Goal: Task Accomplishment & Management: Manage account settings

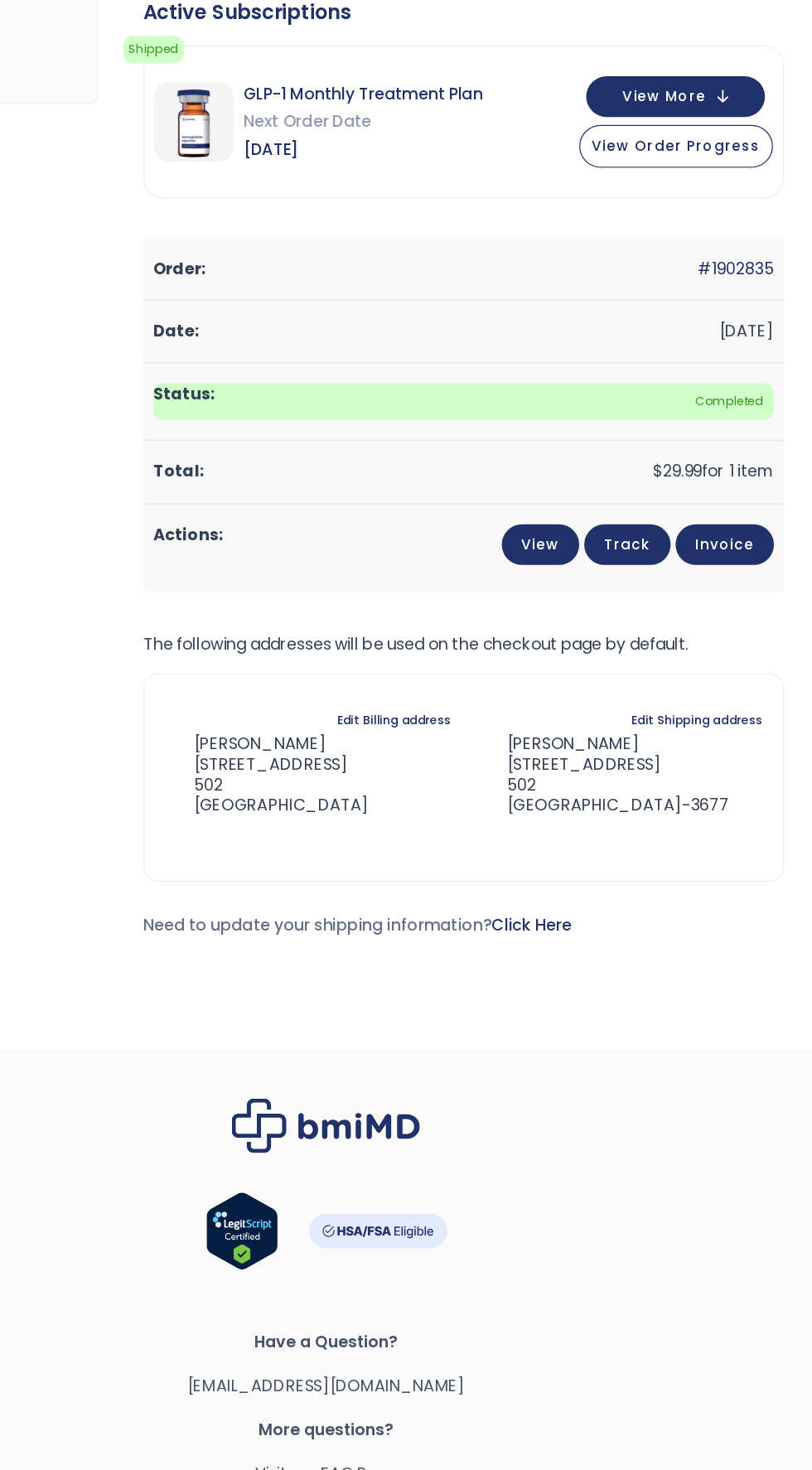
scroll to position [311, 0]
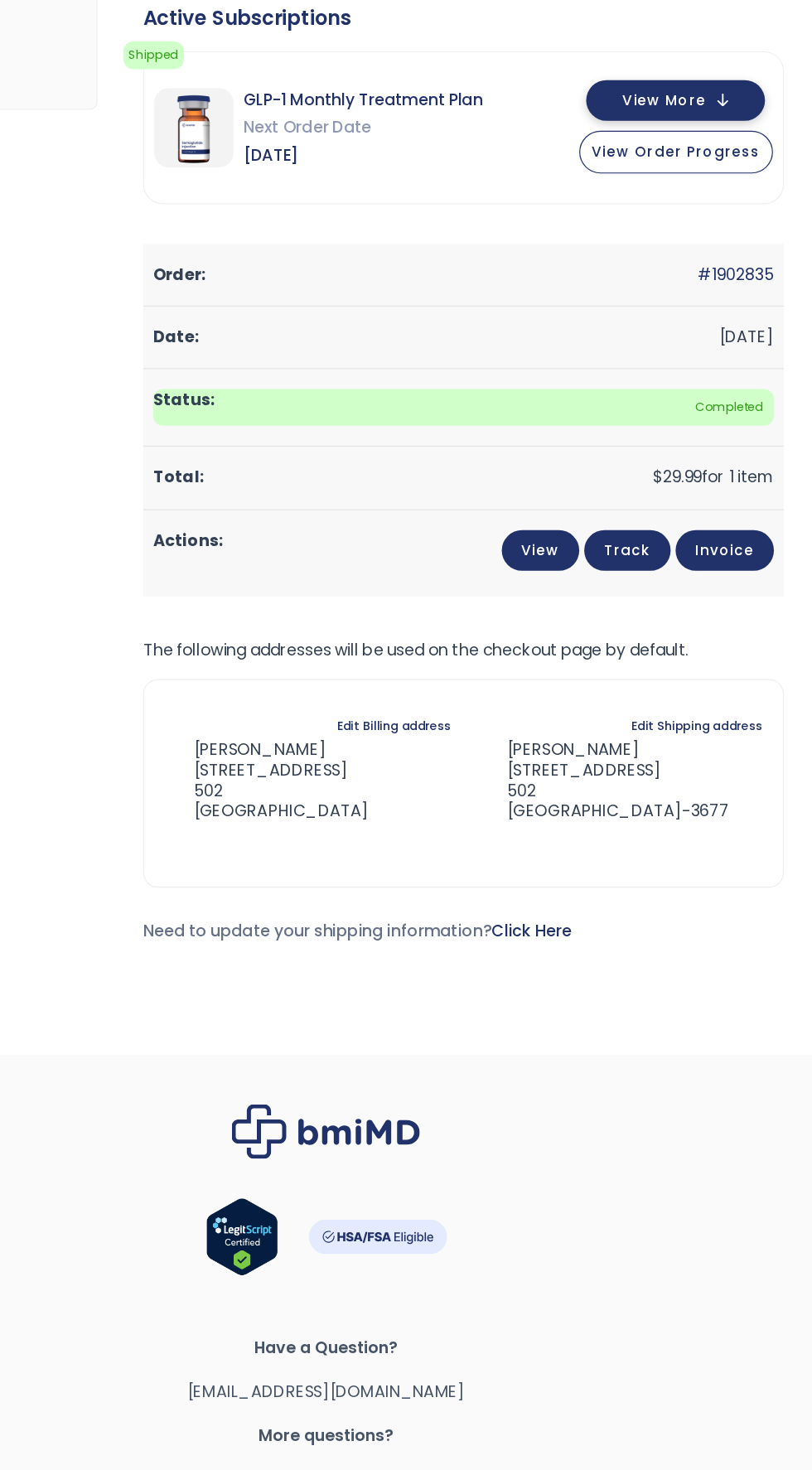
click at [751, 69] on button "View More" at bounding box center [697, 84] width 149 height 34
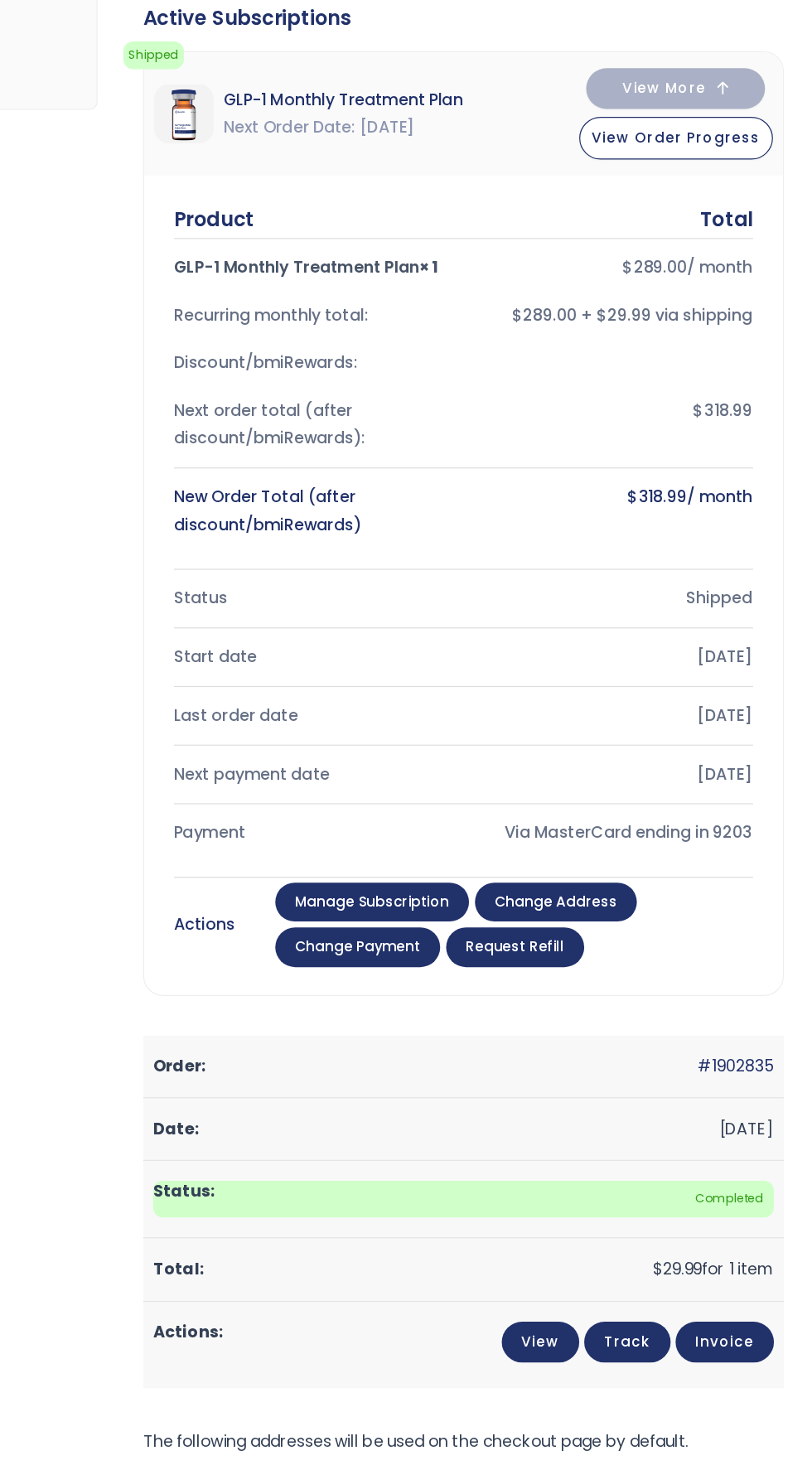
click at [471, 748] on link "Manage Subscription" at bounding box center [445, 753] width 162 height 34
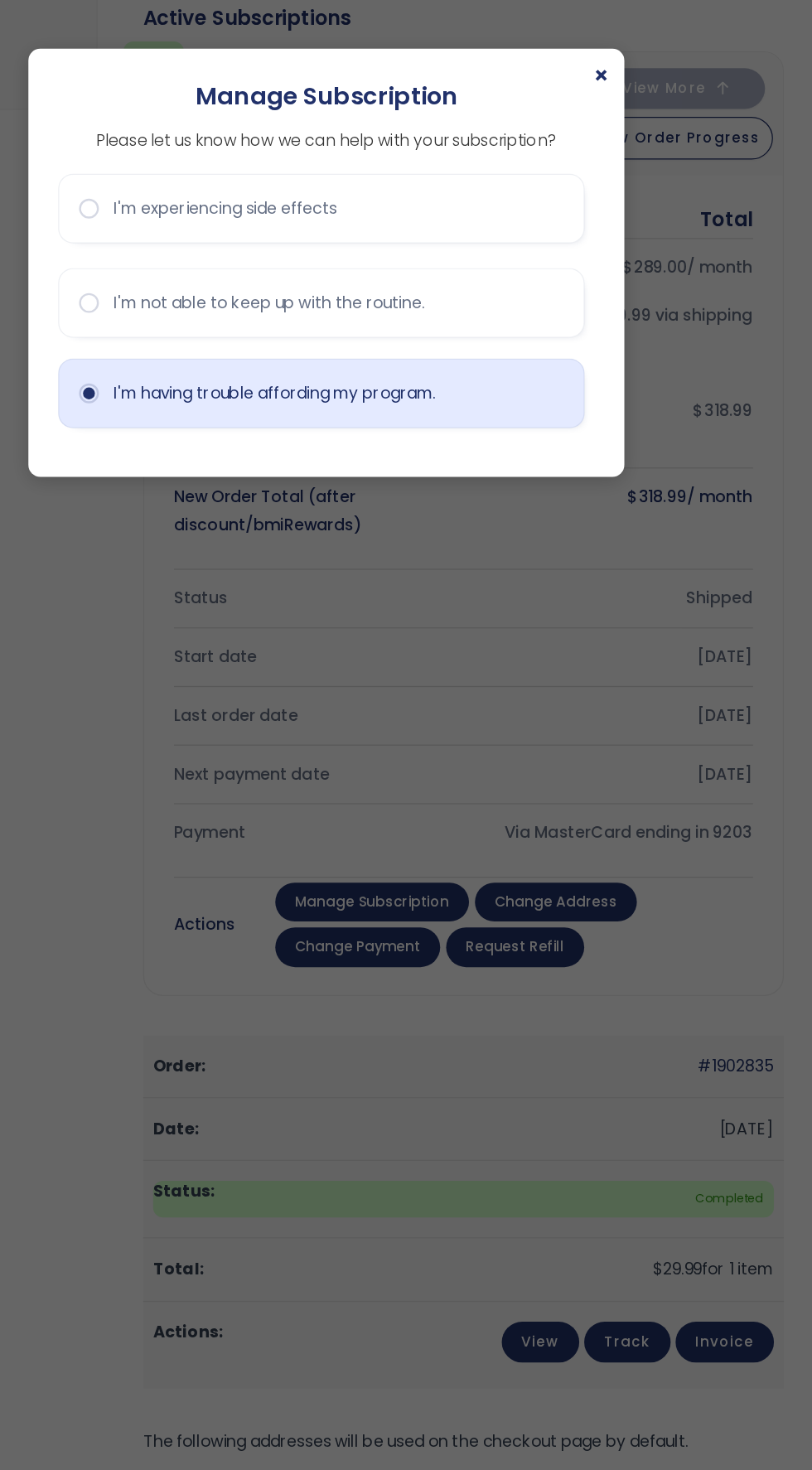
click at [207, 331] on button "I'm having trouble affording my program." at bounding box center [402, 328] width 439 height 58
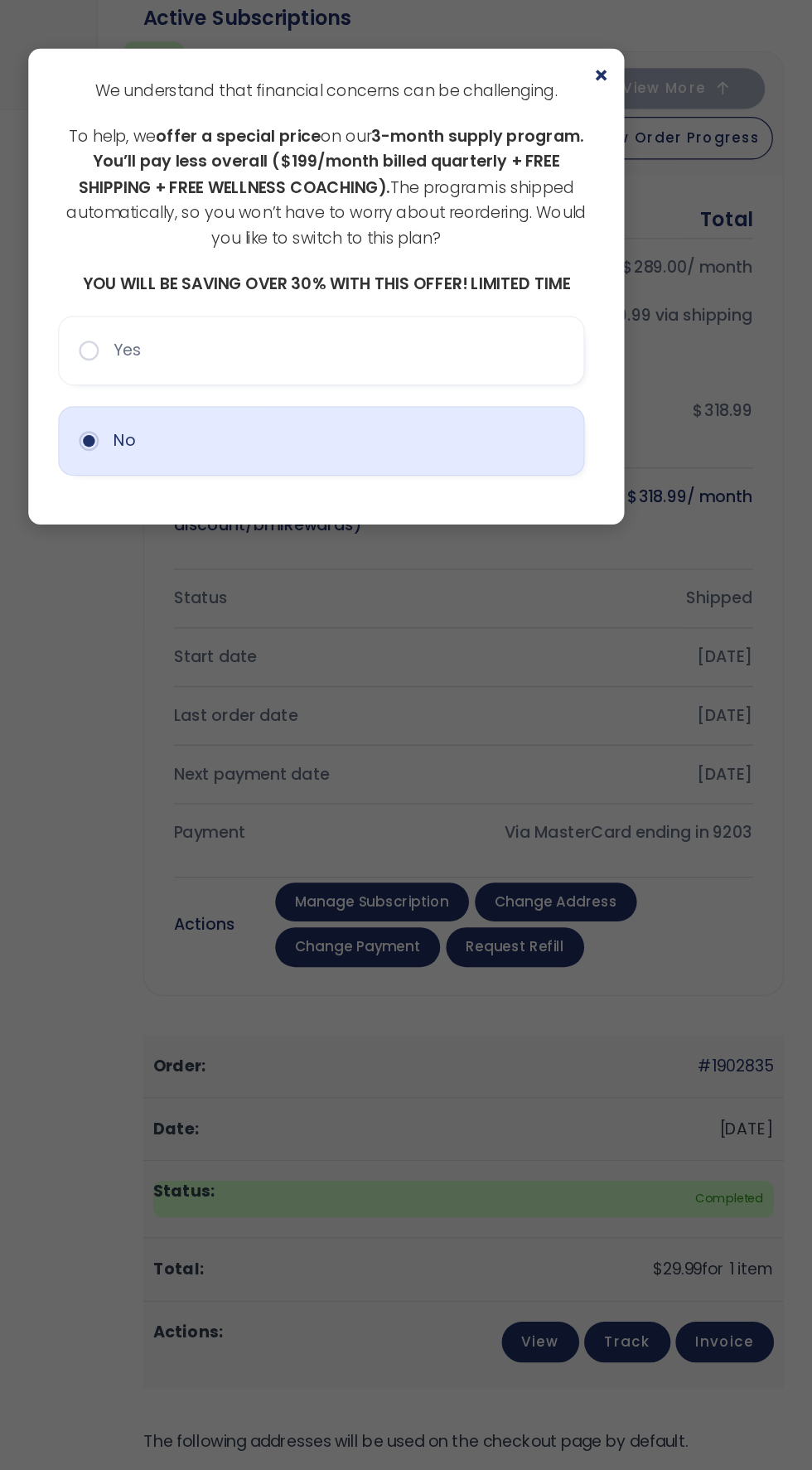
click at [567, 370] on button "No" at bounding box center [402, 367] width 439 height 58
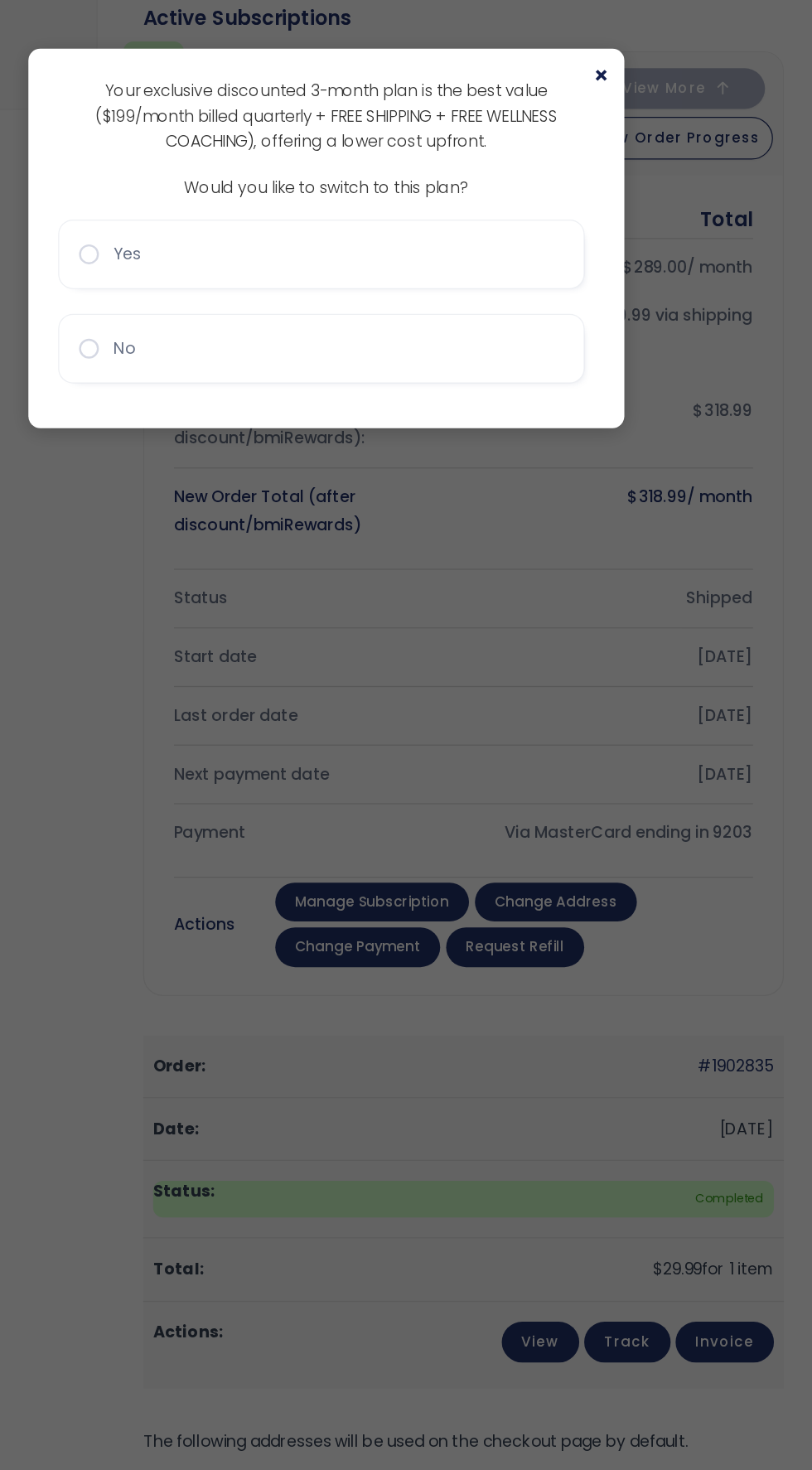
click at [634, 62] on span "×" at bounding box center [634, 63] width 13 height 20
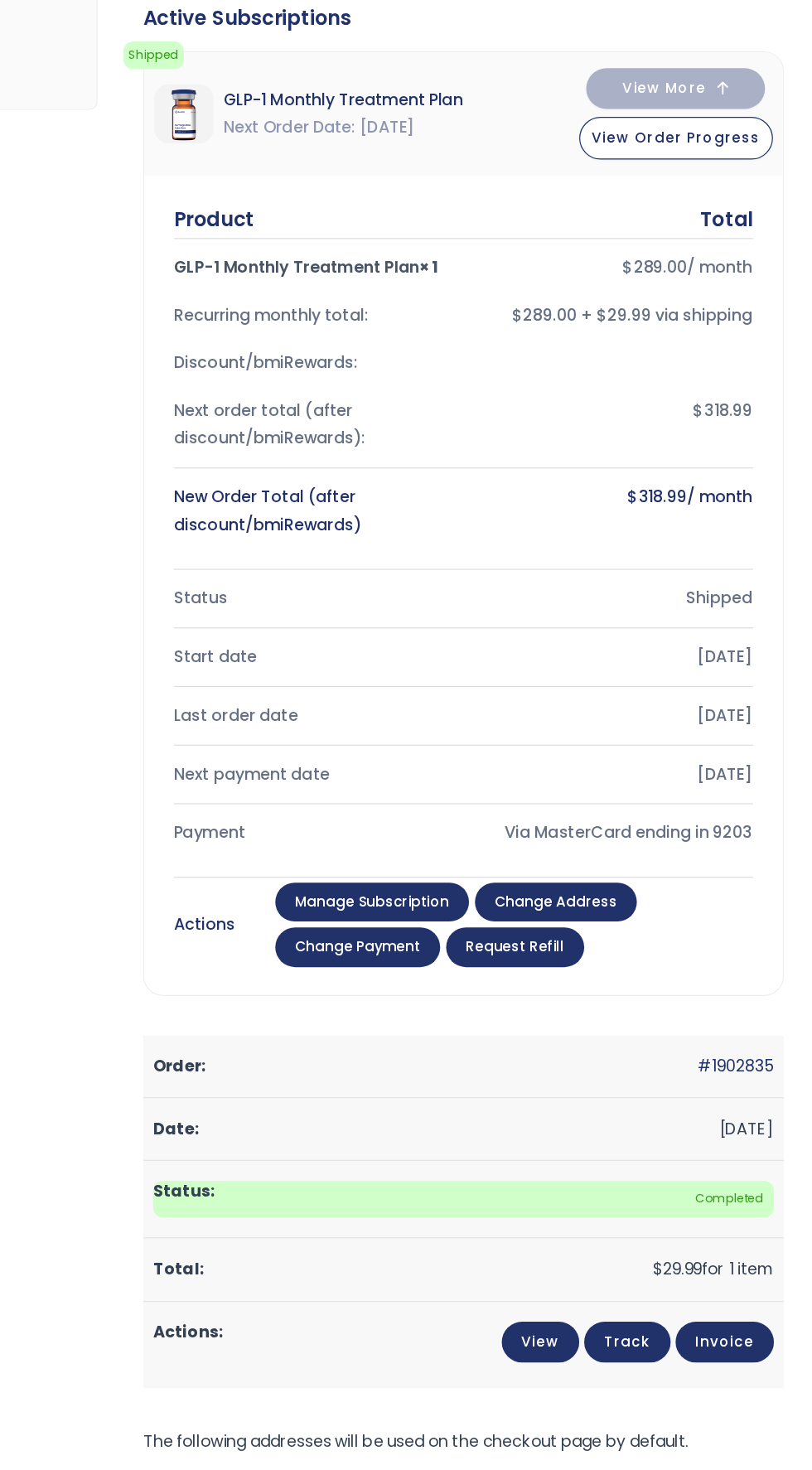
click at [468, 751] on link "Manage Subscription" at bounding box center [445, 753] width 162 height 34
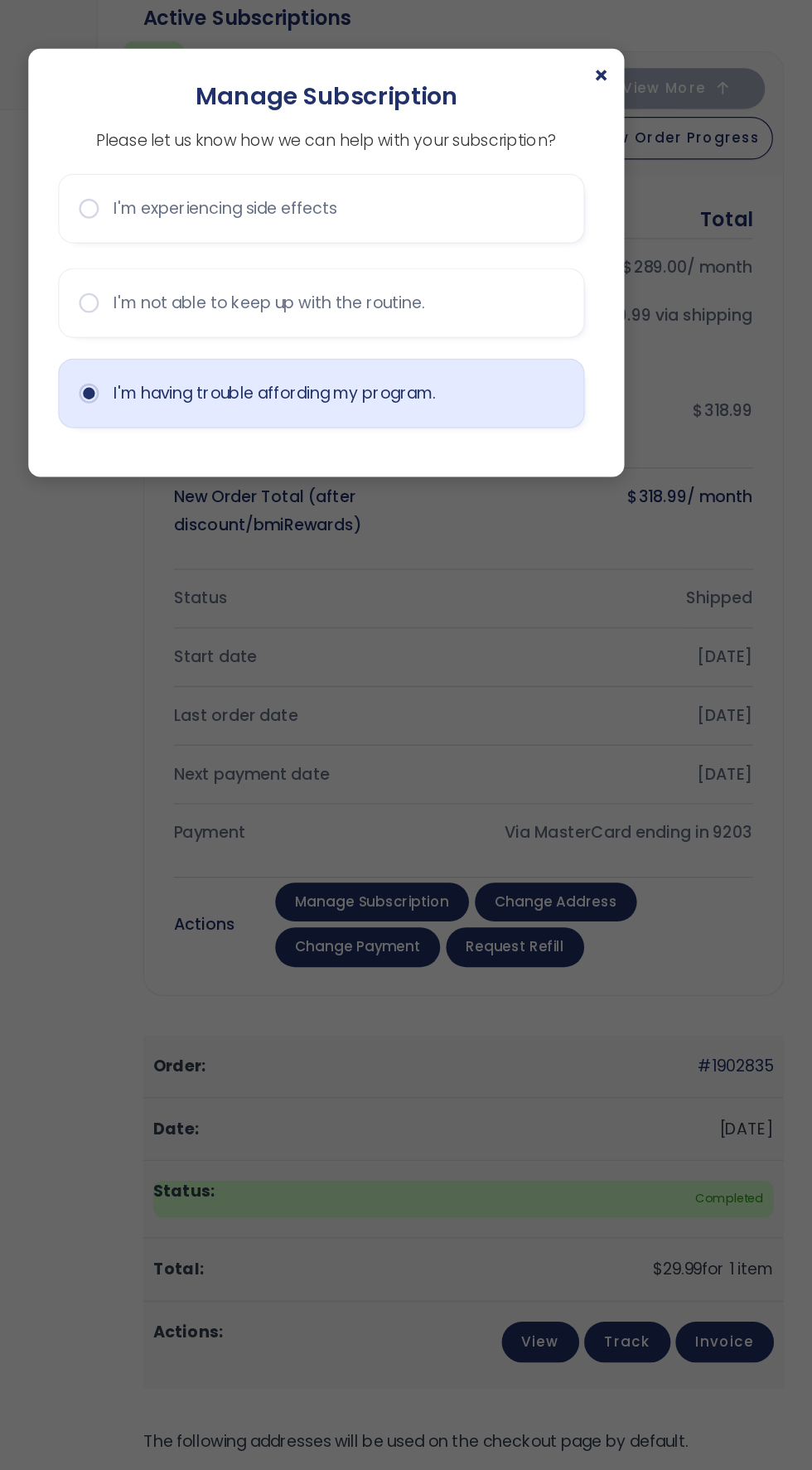
click at [187, 336] on button "I'm having trouble affording my program." at bounding box center [402, 328] width 439 height 58
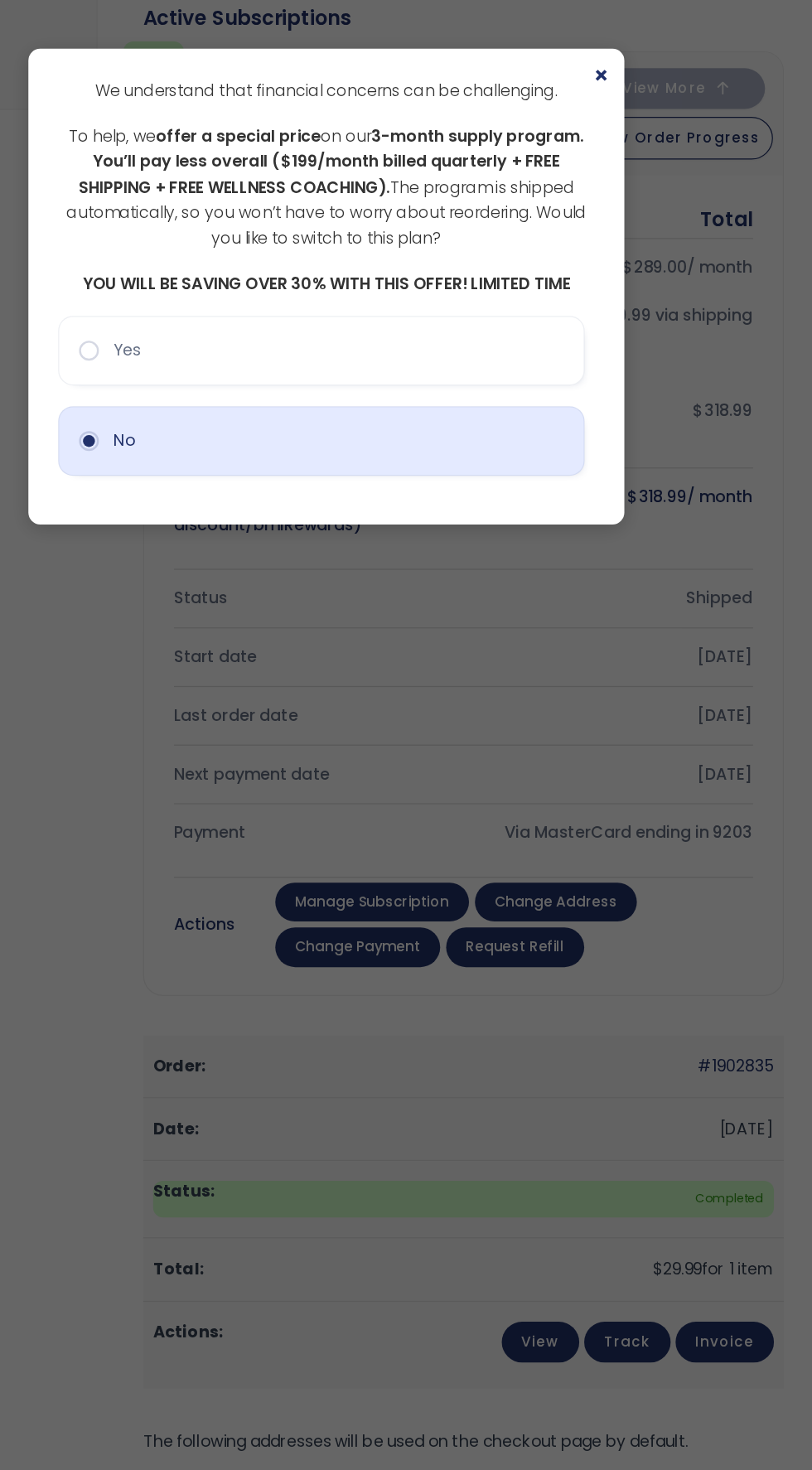
click at [207, 370] on button "No" at bounding box center [402, 367] width 439 height 58
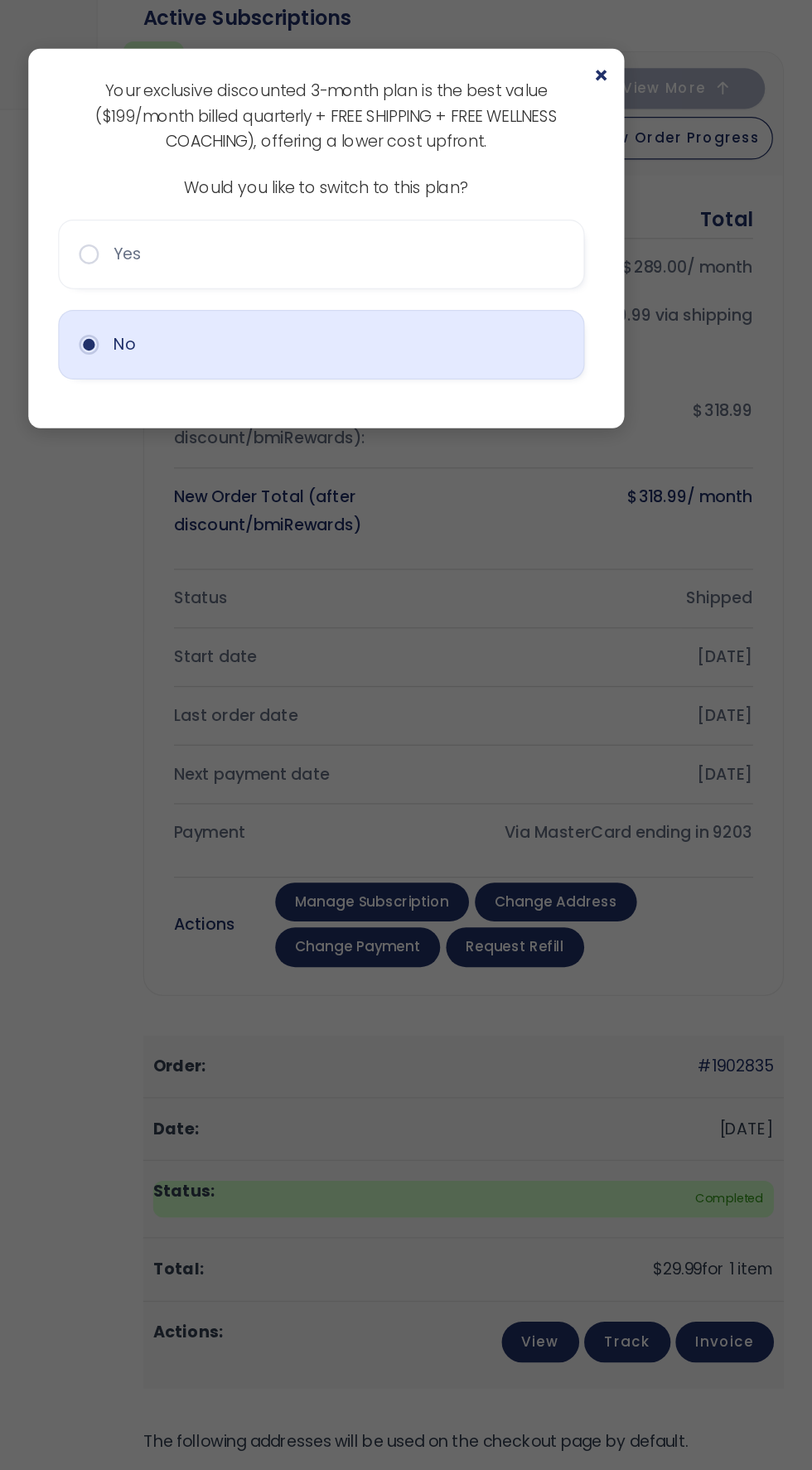
click at [235, 295] on button "No" at bounding box center [402, 287] width 439 height 58
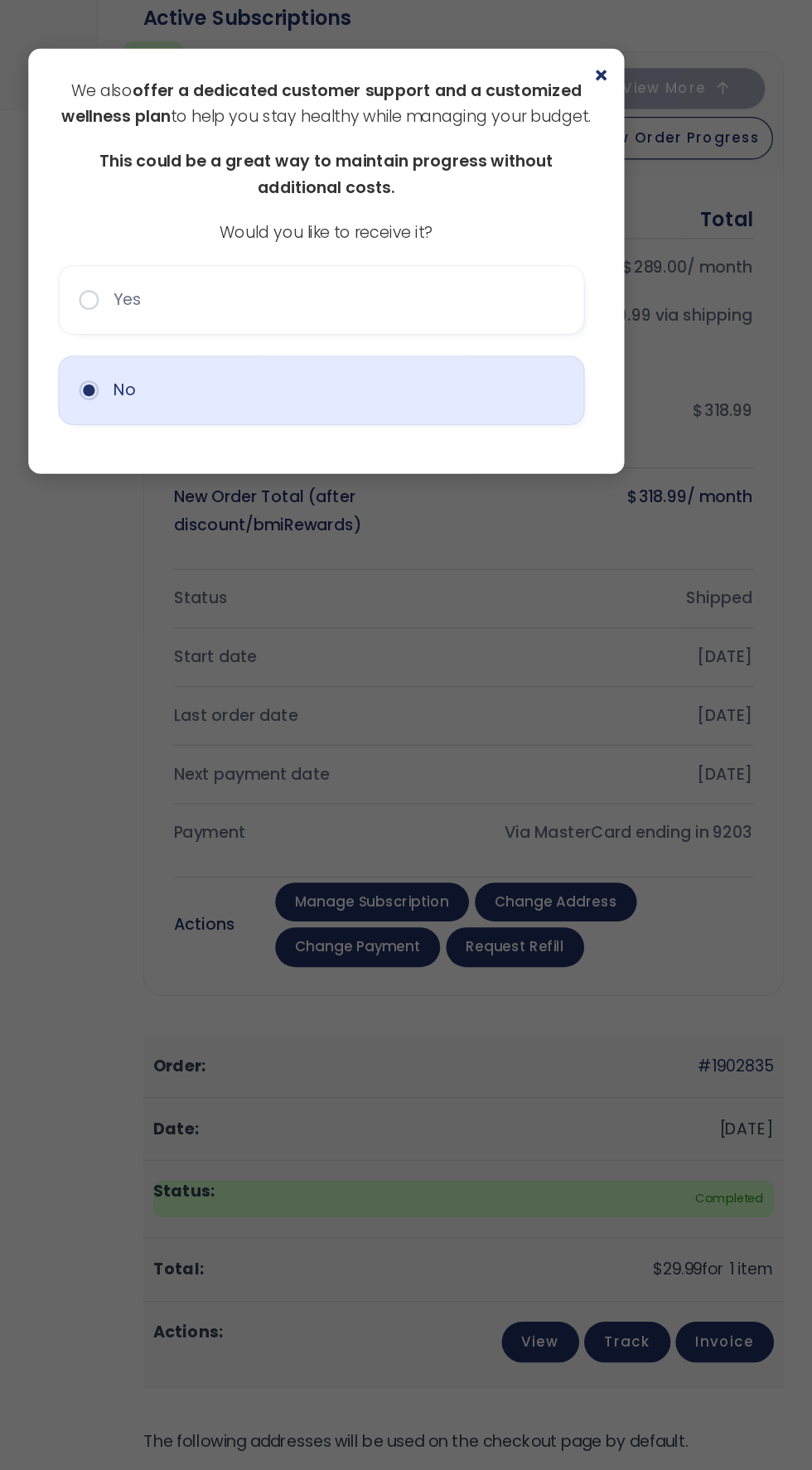
click at [230, 349] on button "No" at bounding box center [402, 326] width 439 height 58
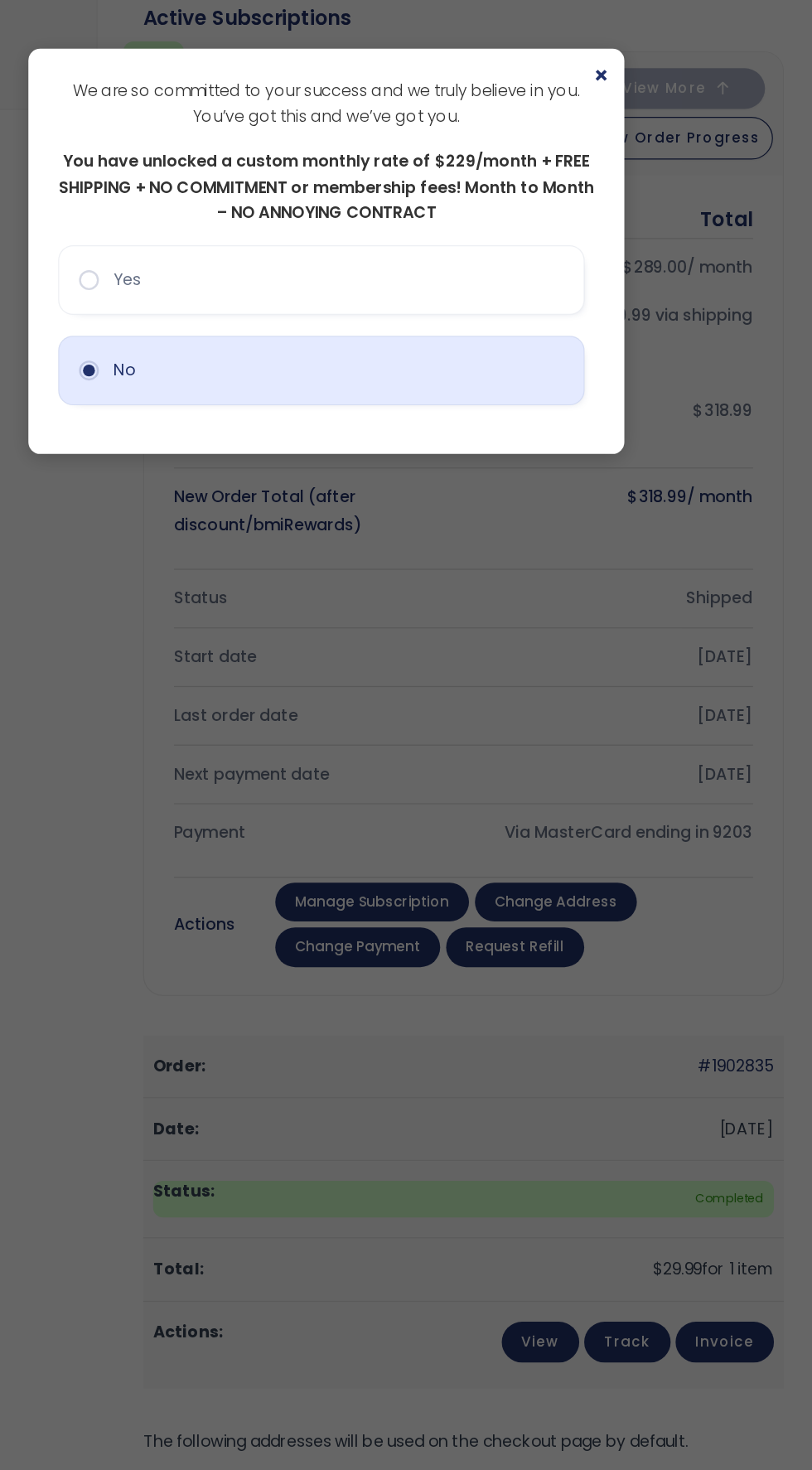
click at [244, 306] on button "No" at bounding box center [402, 309] width 439 height 58
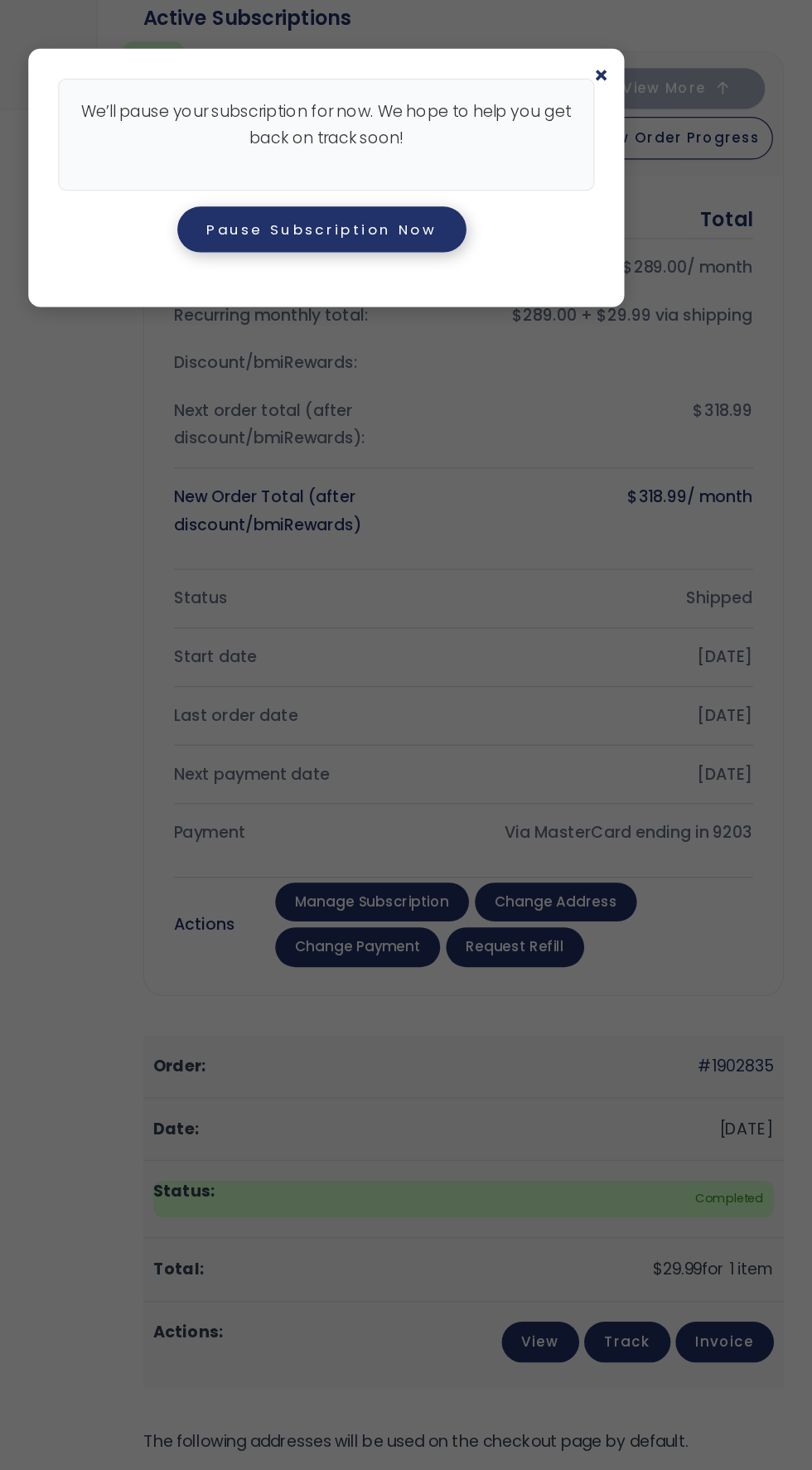
click at [484, 189] on button "Pause Subscription Now" at bounding box center [402, 191] width 241 height 38
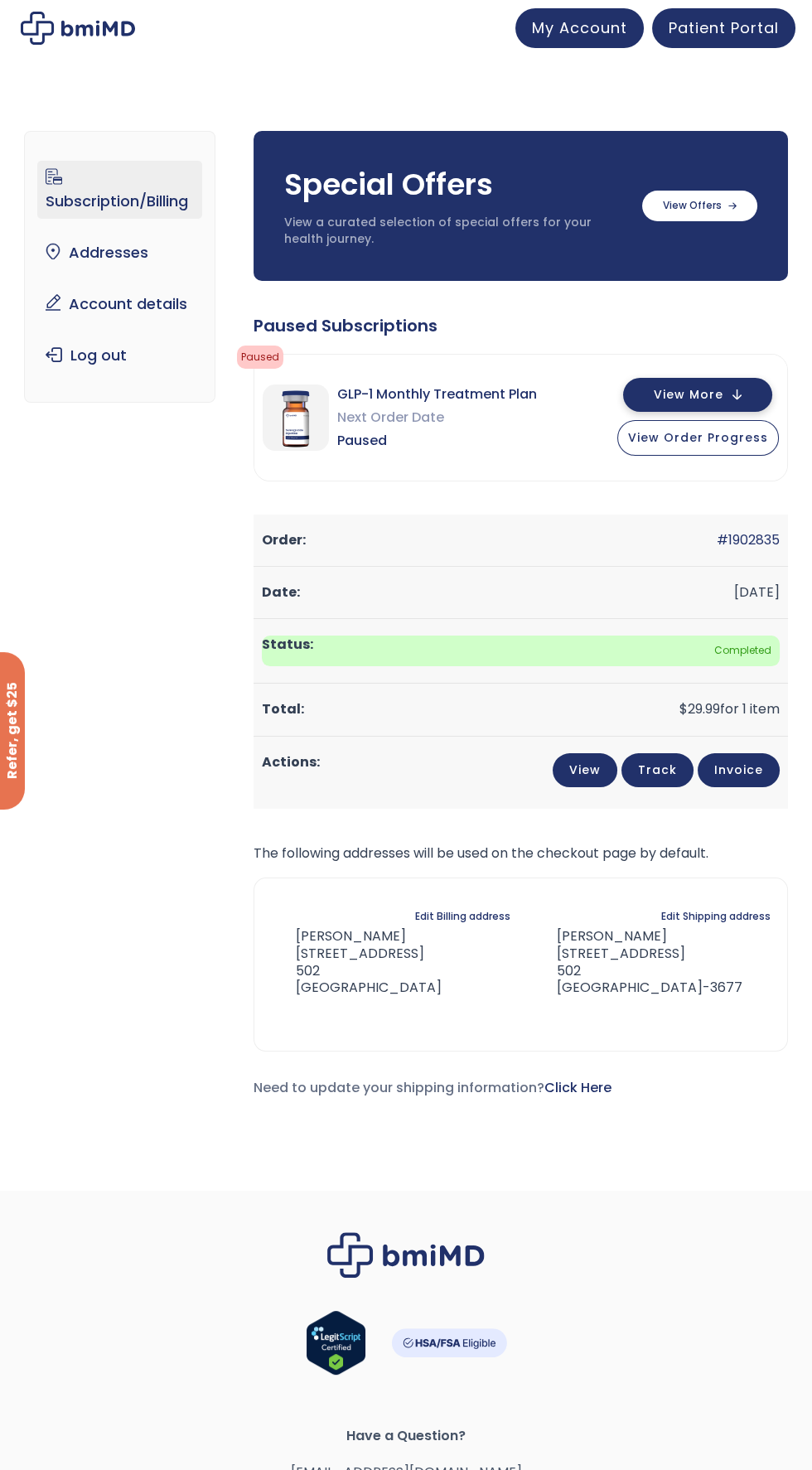
click at [730, 398] on button "View More" at bounding box center [697, 395] width 149 height 34
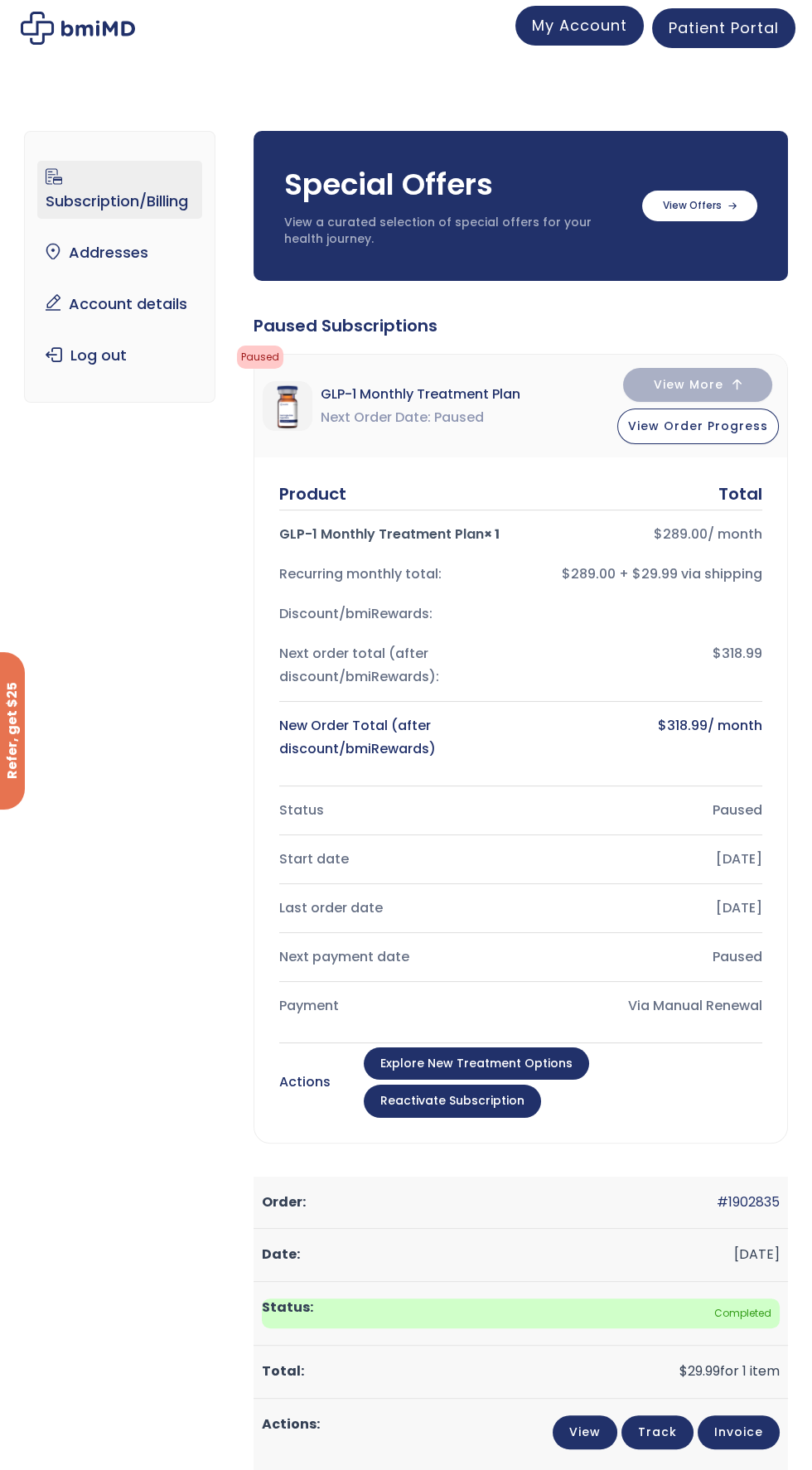
click at [610, 28] on span "My Account" at bounding box center [579, 25] width 96 height 21
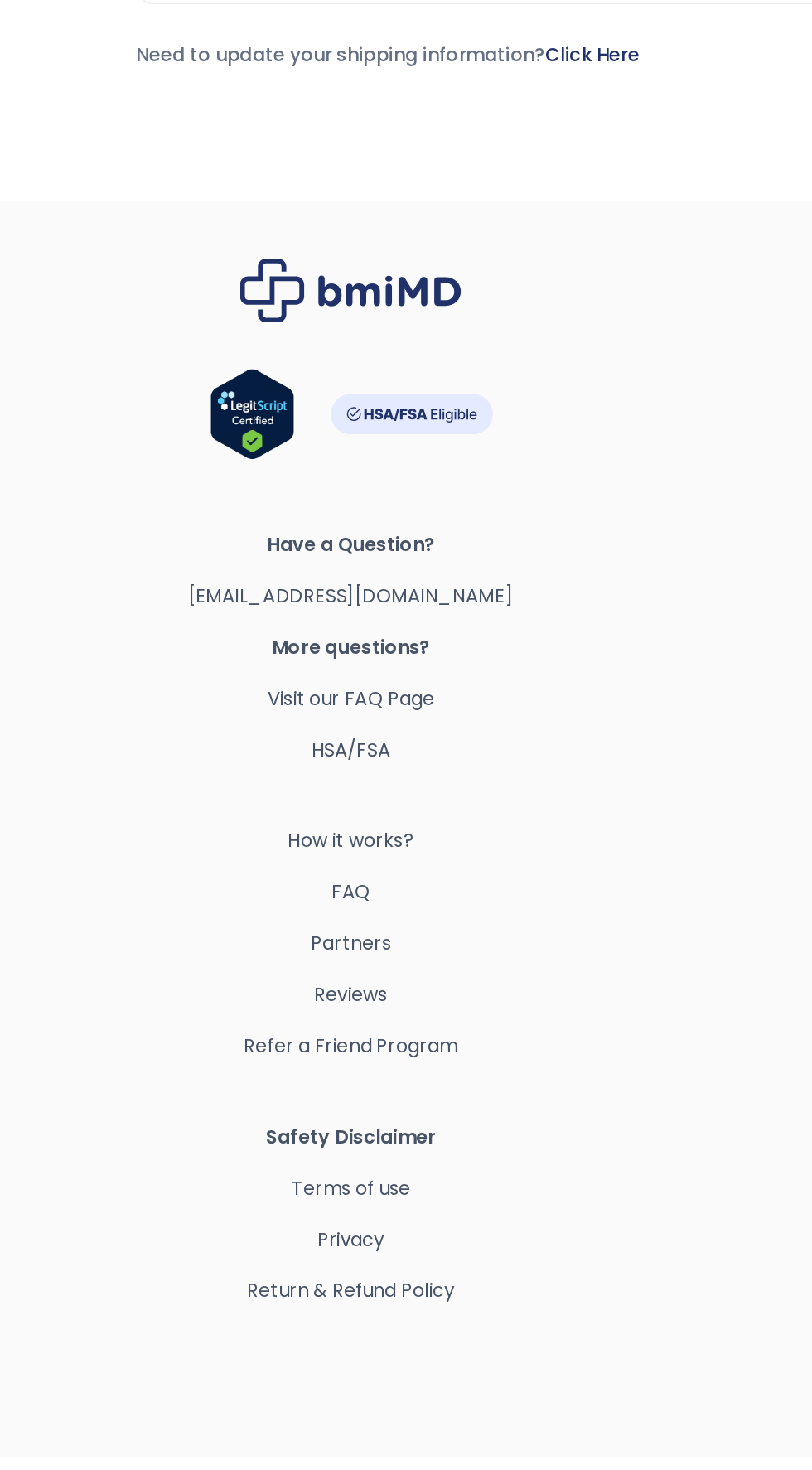
scroll to position [631, 0]
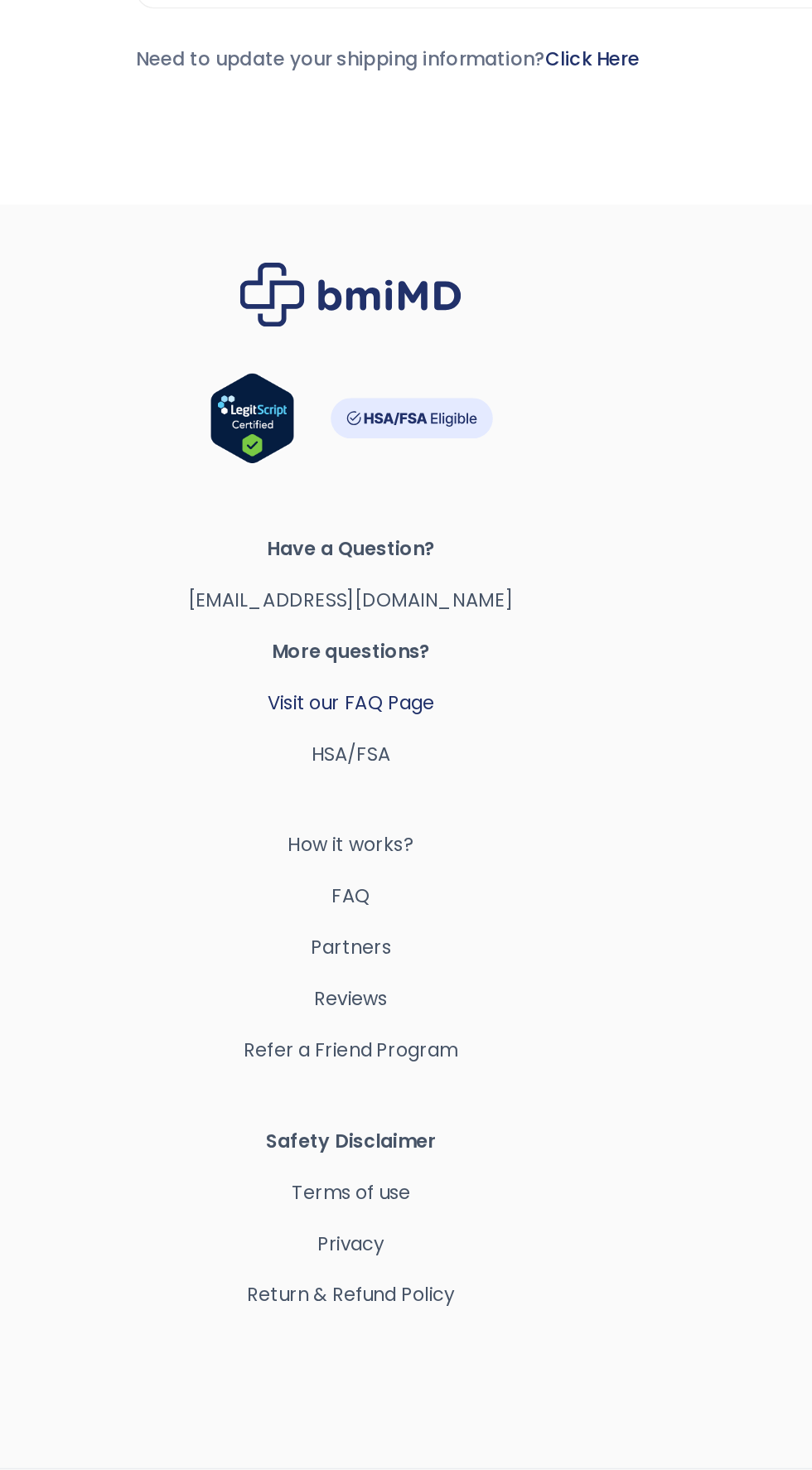
click at [426, 912] on link "Visit our FAQ Page" at bounding box center [406, 913] width 118 height 19
